Goal: Find specific page/section: Find specific page/section

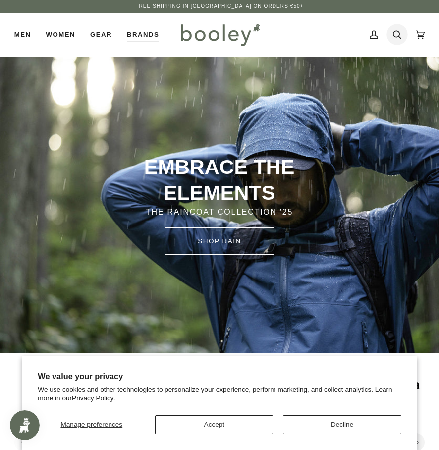
click at [390, 32] on link "Search" at bounding box center [397, 35] width 23 height 44
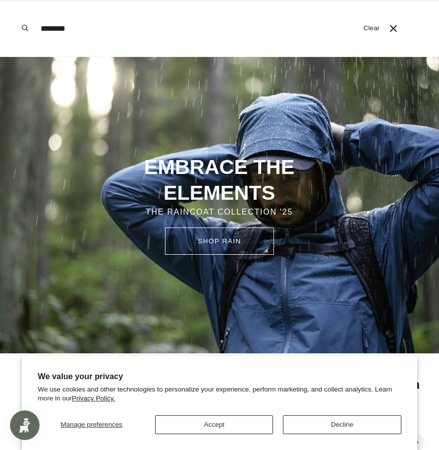
type input "********"
click at [25, 28] on button "Search" at bounding box center [25, 28] width 22 height 57
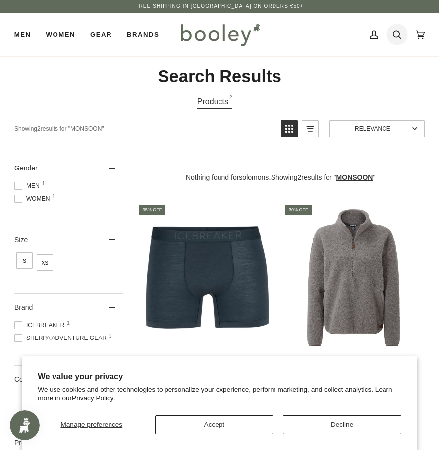
click at [396, 30] on icon at bounding box center [397, 34] width 8 height 15
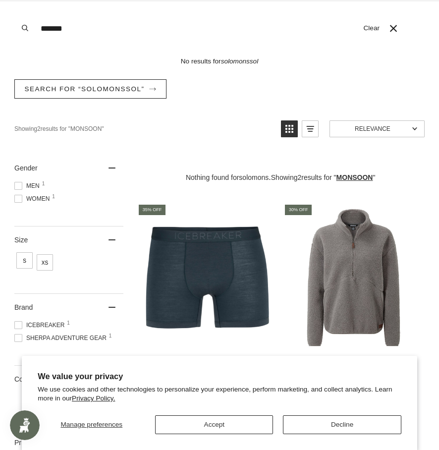
type input "*******"
click at [25, 28] on button "Search" at bounding box center [25, 28] width 22 height 57
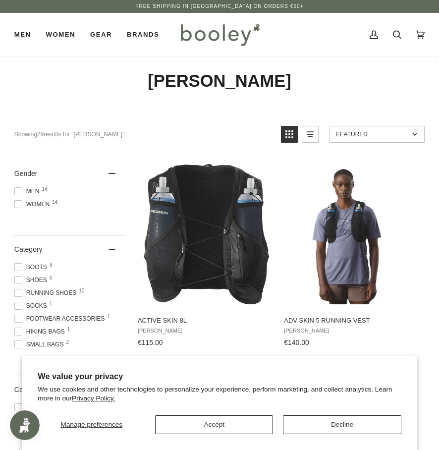
click at [251, 421] on button "Accept" at bounding box center [214, 425] width 118 height 19
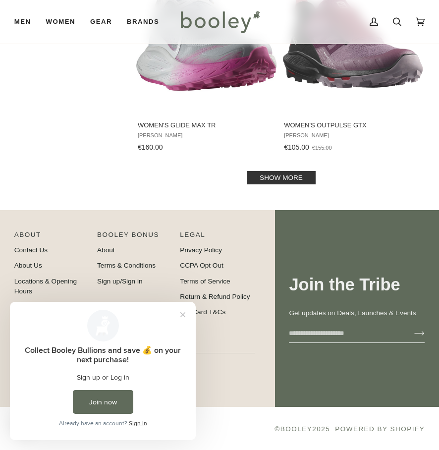
click at [288, 178] on link "Show more" at bounding box center [281, 177] width 69 height 13
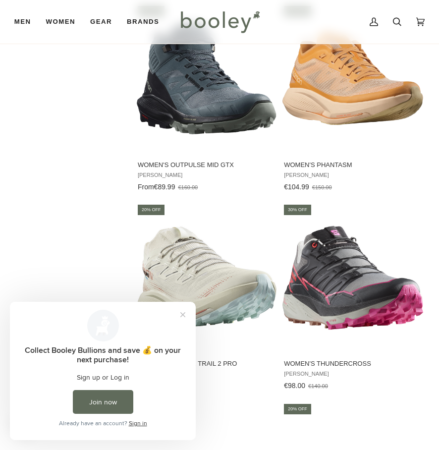
scroll to position [2336, 0]
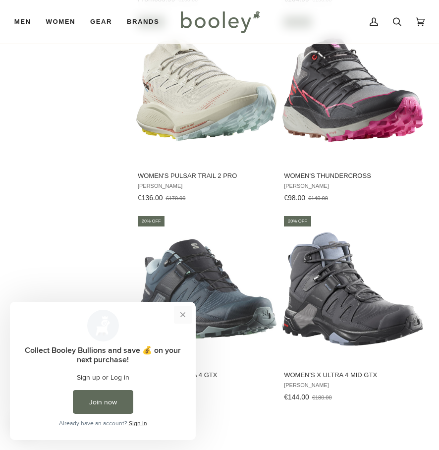
click at [181, 318] on button "Close prompt" at bounding box center [183, 315] width 18 height 18
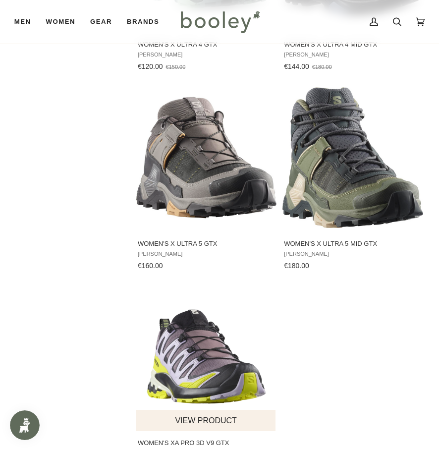
scroll to position [2668, 0]
